Goal: Task Accomplishment & Management: Manage account settings

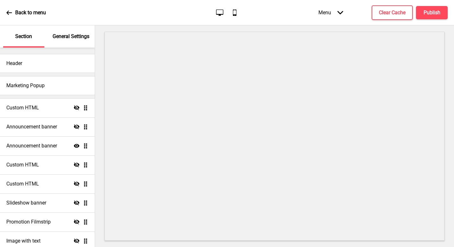
click at [7, 15] on icon at bounding box center [9, 13] width 6 height 6
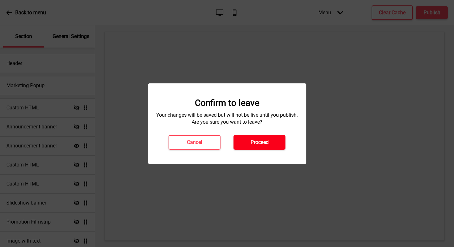
click at [249, 141] on button "Proceed" at bounding box center [259, 142] width 52 height 15
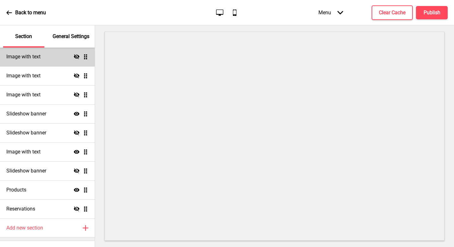
scroll to position [183, 0]
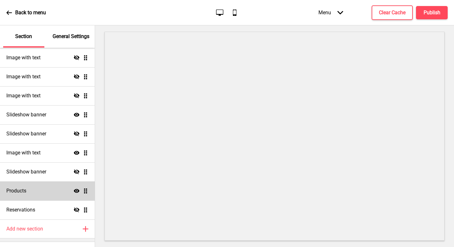
click at [41, 192] on div "Products Show Drag" at bounding box center [47, 190] width 95 height 19
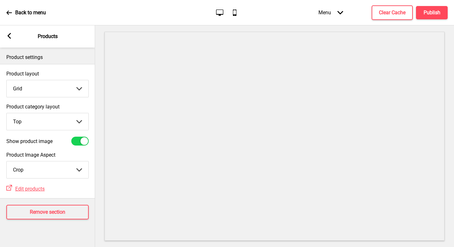
click at [10, 14] on icon at bounding box center [9, 13] width 6 height 6
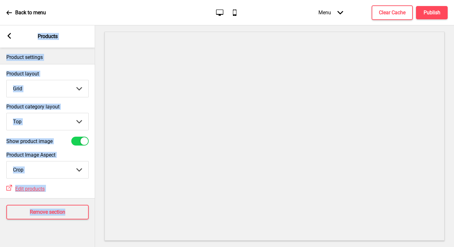
click at [10, 14] on icon at bounding box center [9, 13] width 6 height 6
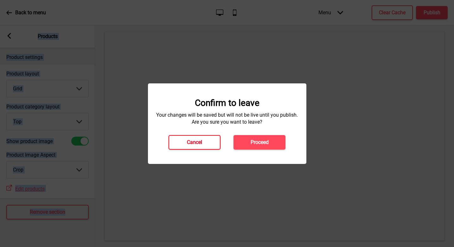
click at [204, 144] on button "Cancel" at bounding box center [194, 142] width 52 height 15
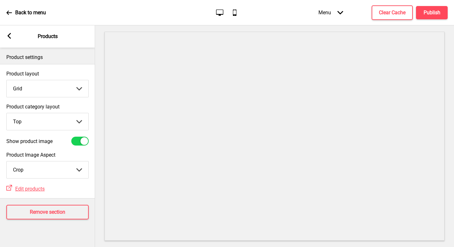
click at [8, 37] on rect at bounding box center [9, 36] width 6 height 6
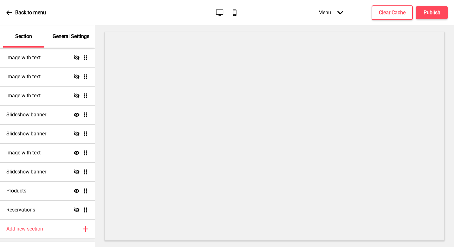
click at [5, 10] on div "Back to menu Desktop Mobile Menu Arrow down Product Page Store Information Chec…" at bounding box center [227, 12] width 454 height 25
click at [8, 11] on icon at bounding box center [8, 12] width 5 height 4
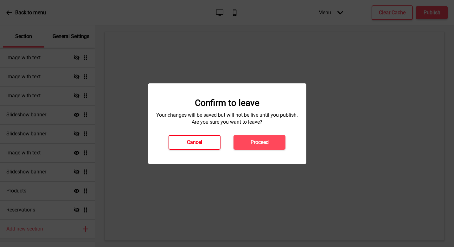
drag, startPoint x: 242, startPoint y: 144, endPoint x: 174, endPoint y: 140, distance: 67.9
click at [174, 140] on div "Cancel Proceed" at bounding box center [227, 142] width 130 height 15
click at [174, 140] on button "Cancel" at bounding box center [194, 142] width 52 height 15
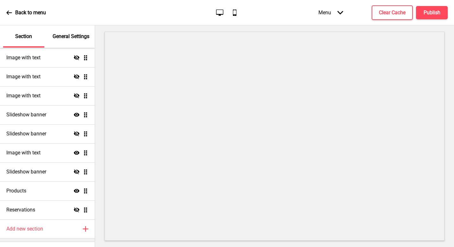
click at [8, 13] on icon at bounding box center [9, 13] width 6 height 6
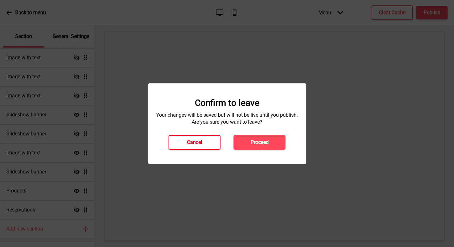
click at [196, 143] on h4 "Cancel" at bounding box center [194, 142] width 15 height 7
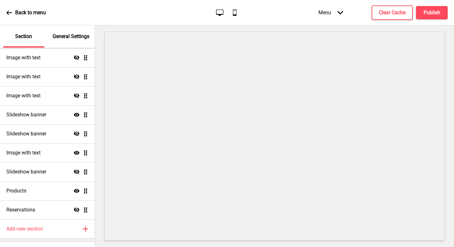
click at [4, 8] on div "Back to menu Desktop Mobile Menu Arrow down Product Page Store Information Chec…" at bounding box center [227, 12] width 454 height 25
click at [13, 13] on div "Back to menu" at bounding box center [26, 12] width 40 height 17
